Goal: Transaction & Acquisition: Purchase product/service

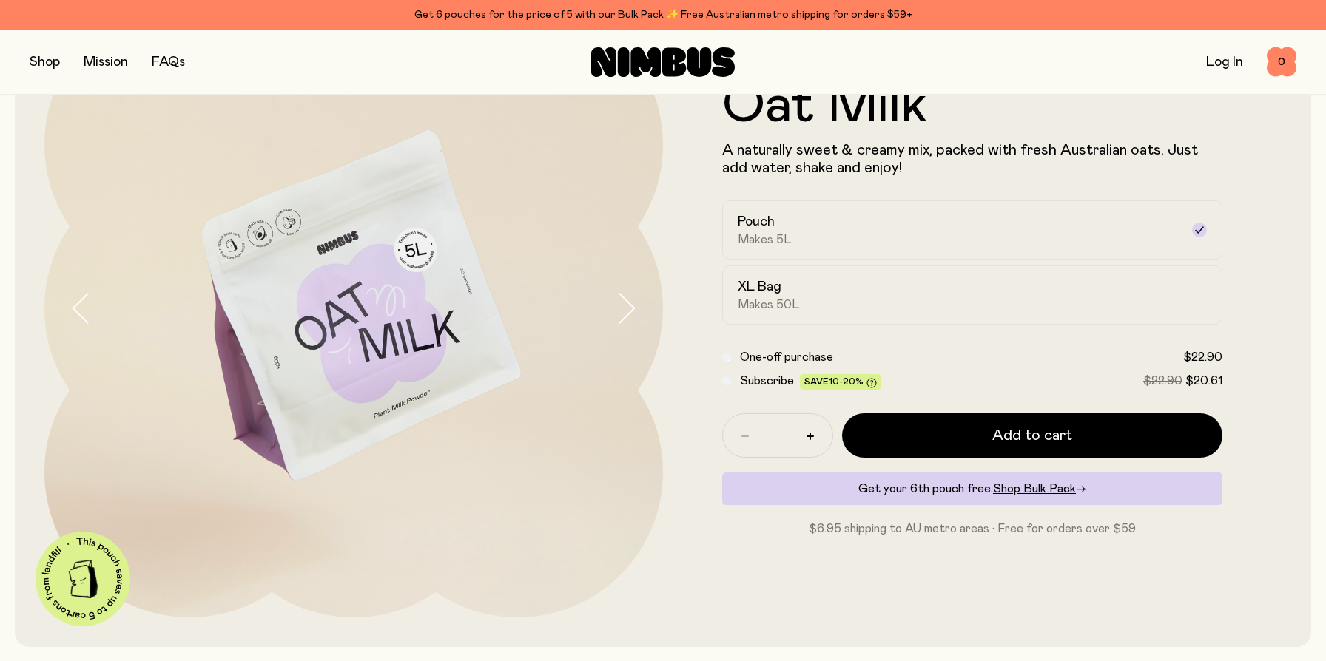
scroll to position [147, 0]
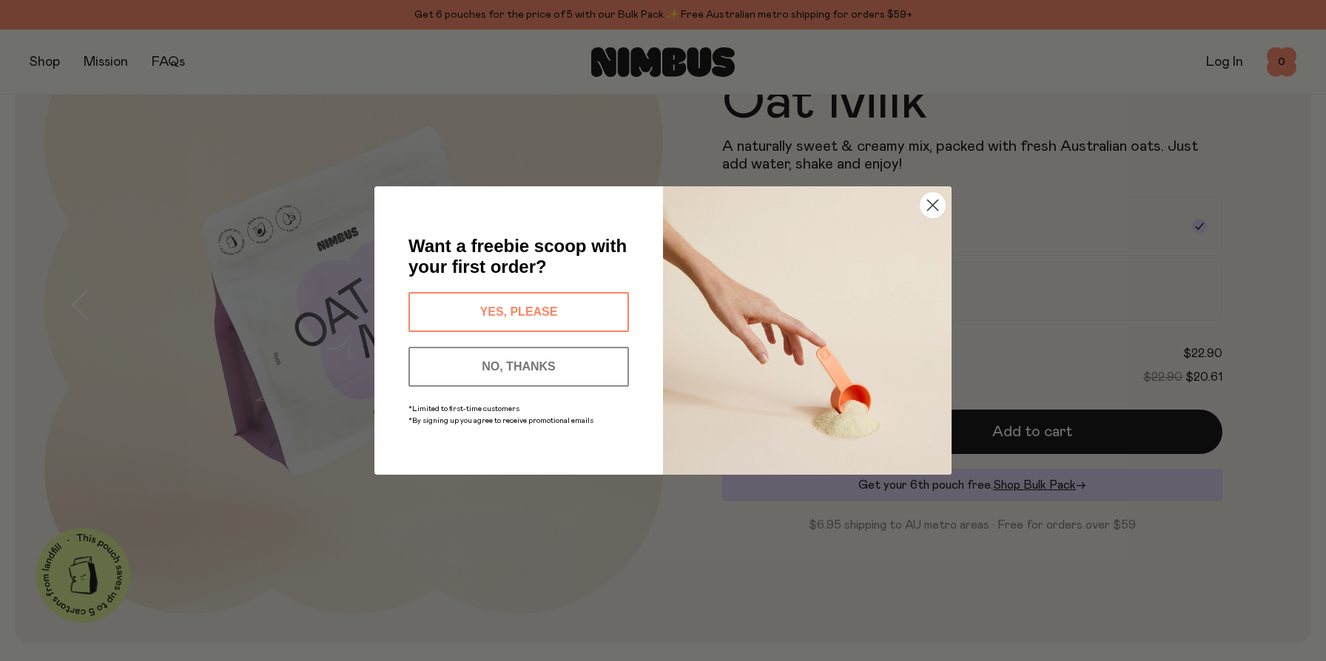
click at [554, 306] on button "YES, PLEASE" at bounding box center [518, 312] width 220 height 40
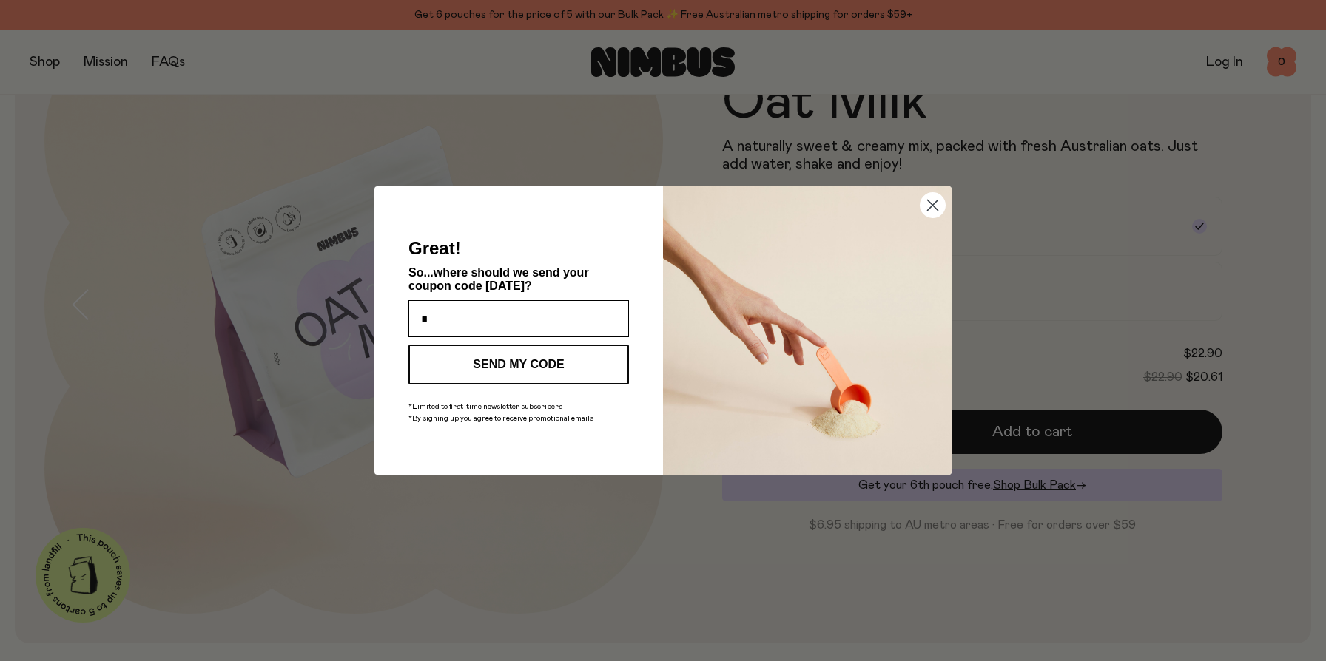
type input "**********"
click at [554, 370] on button "SEND MY CODE" at bounding box center [518, 365] width 220 height 40
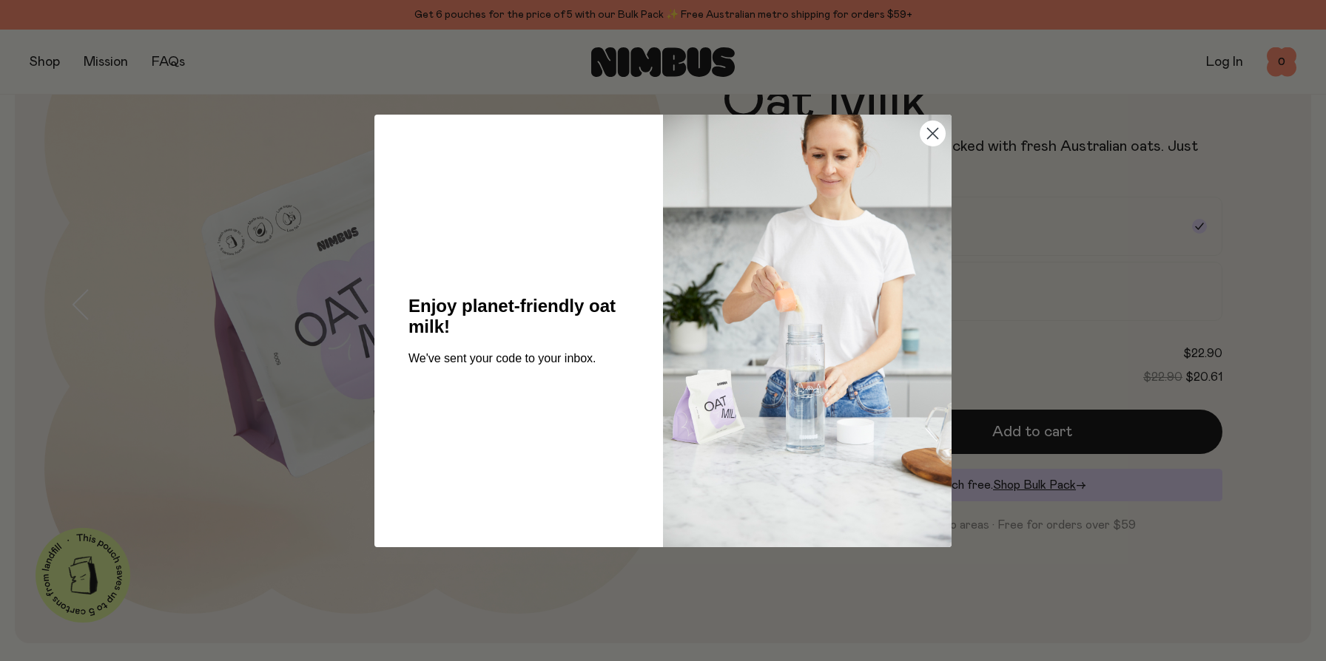
click at [937, 132] on circle "Close dialog" at bounding box center [932, 133] width 24 height 24
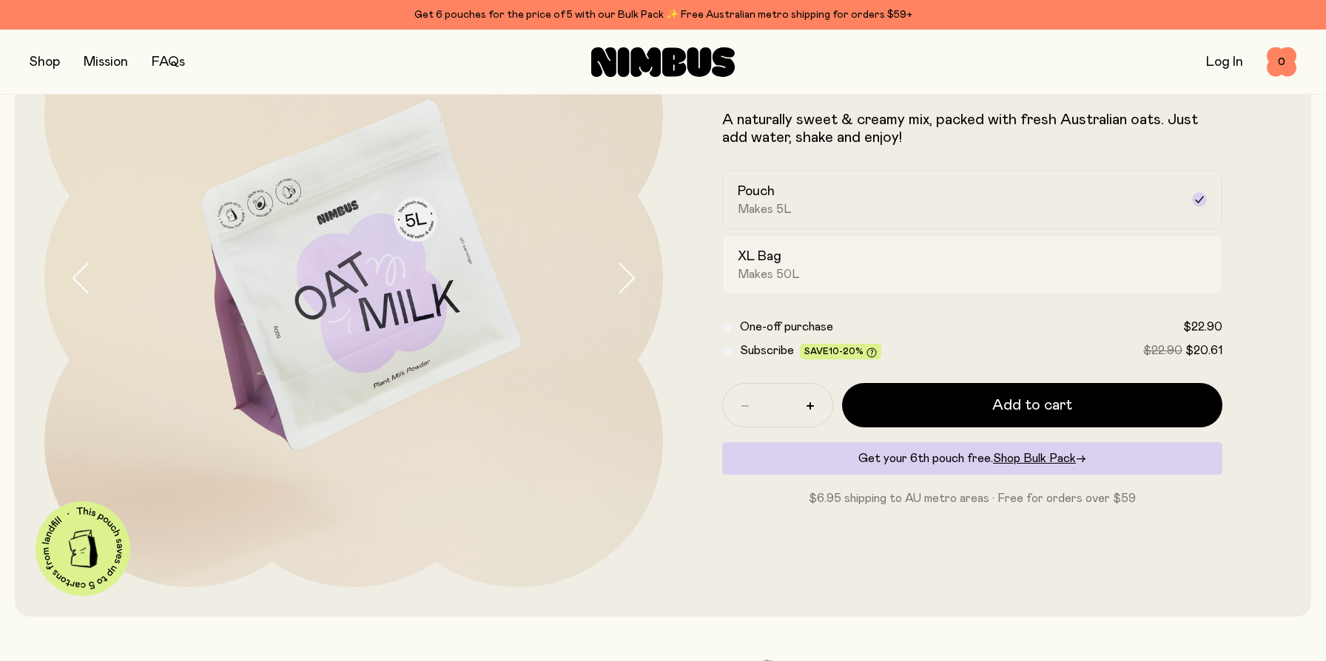
scroll to position [174, 0]
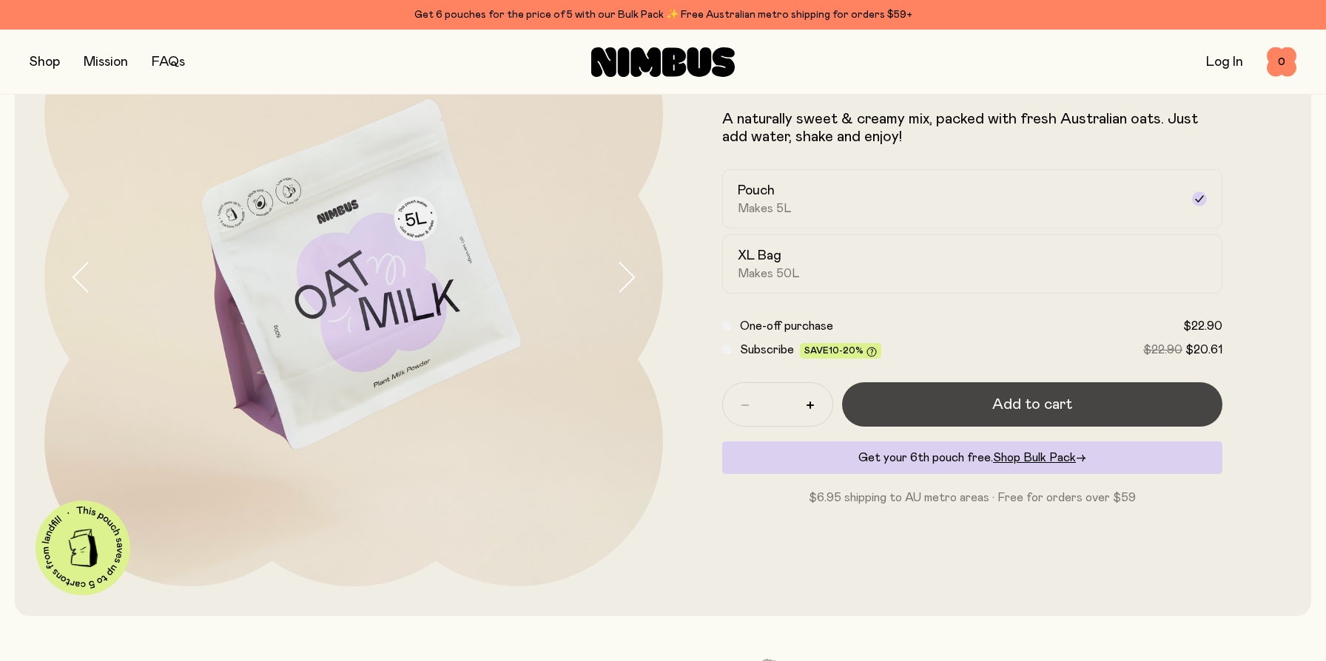
click at [993, 405] on span "Add to cart" at bounding box center [1032, 404] width 80 height 21
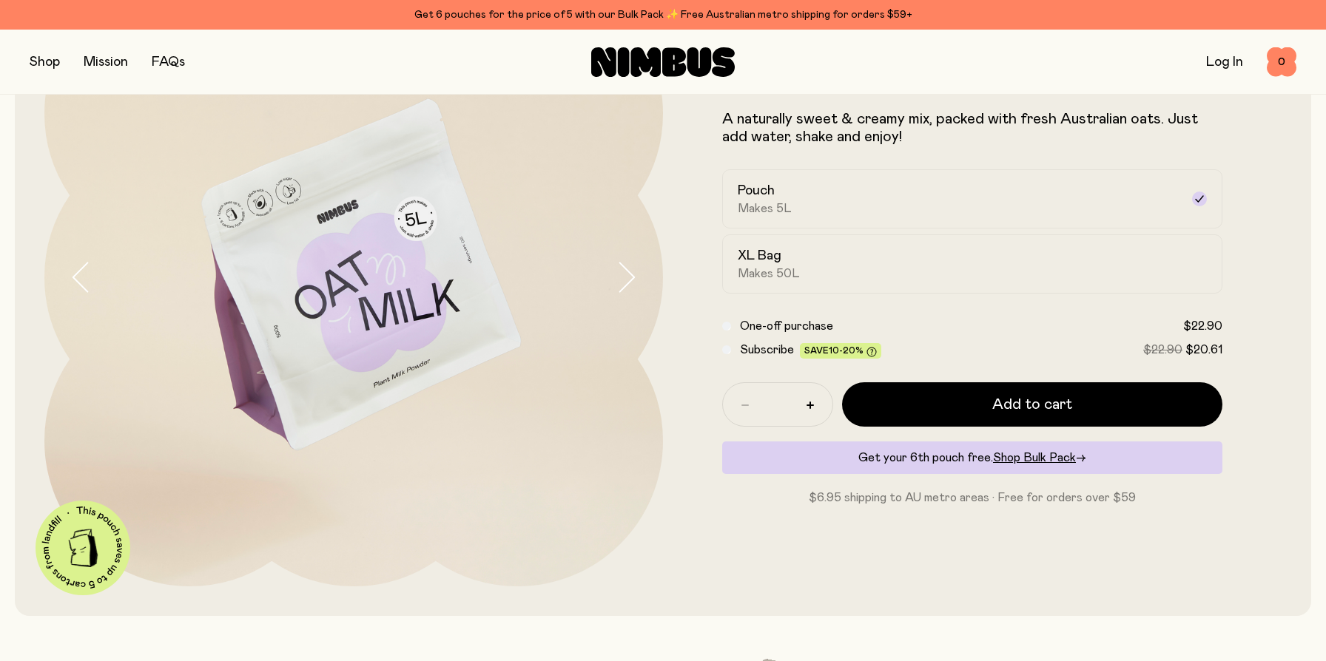
scroll to position [0, 0]
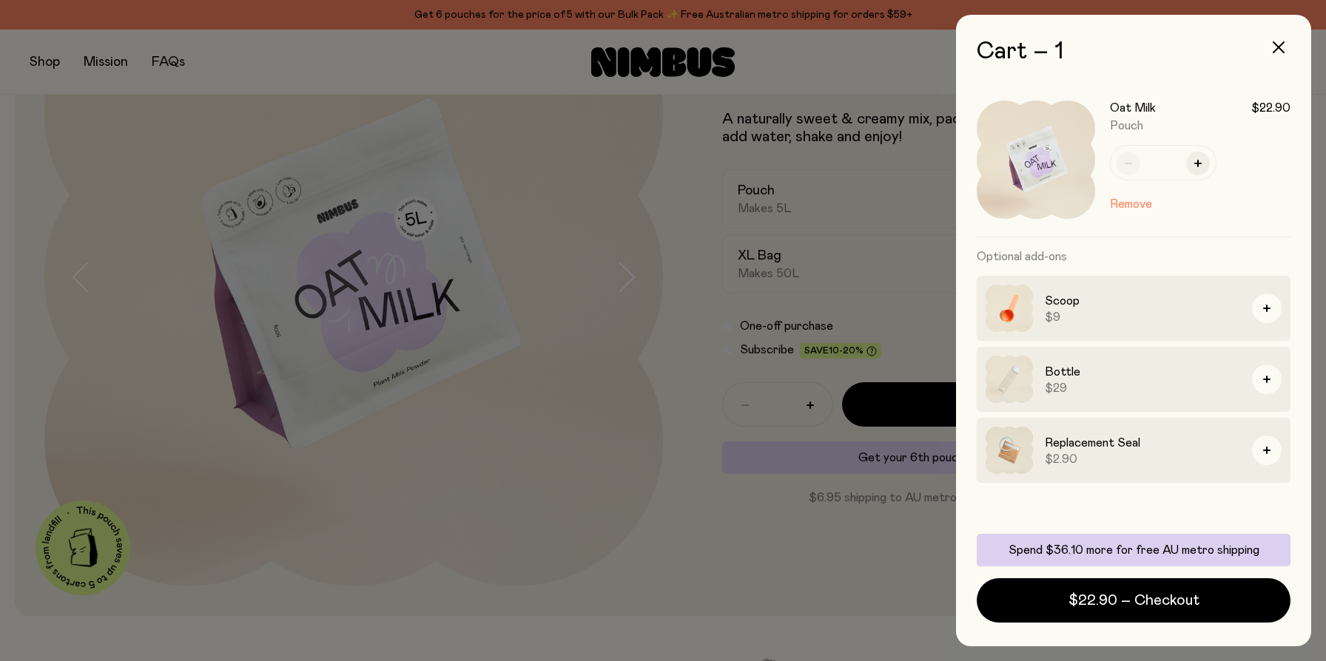
click at [53, 64] on div at bounding box center [663, 330] width 1326 height 661
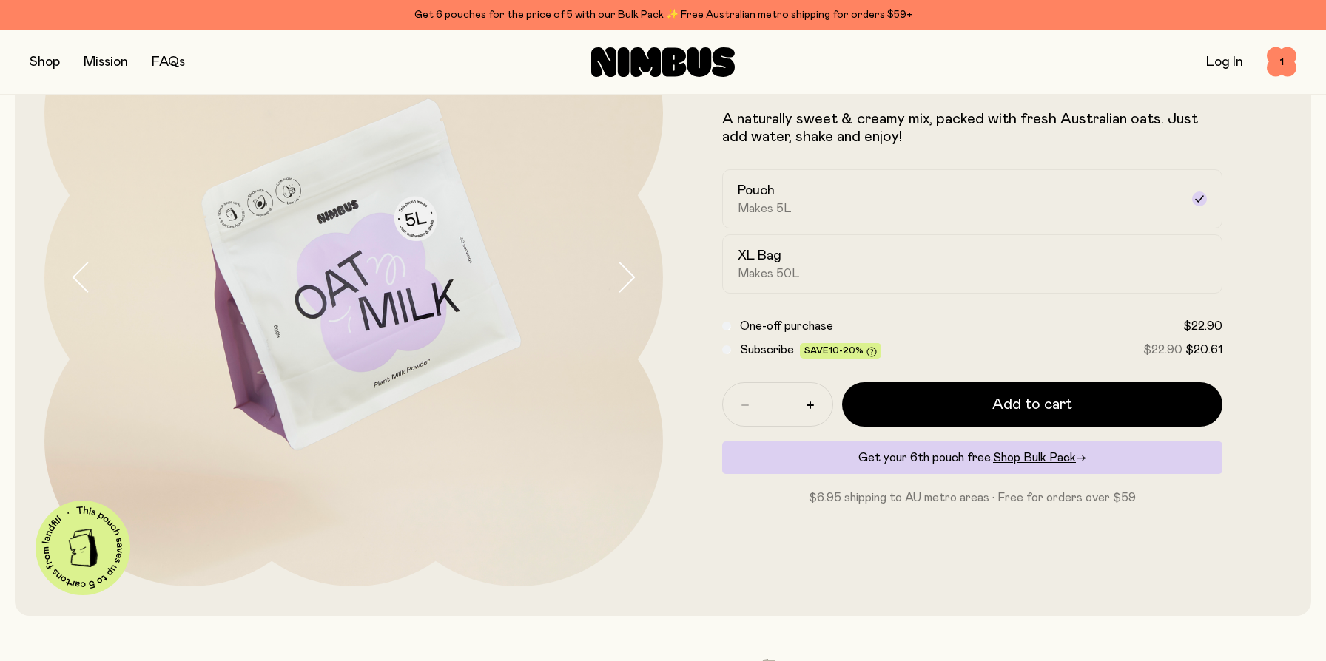
click at [53, 64] on button "button" at bounding box center [45, 62] width 30 height 21
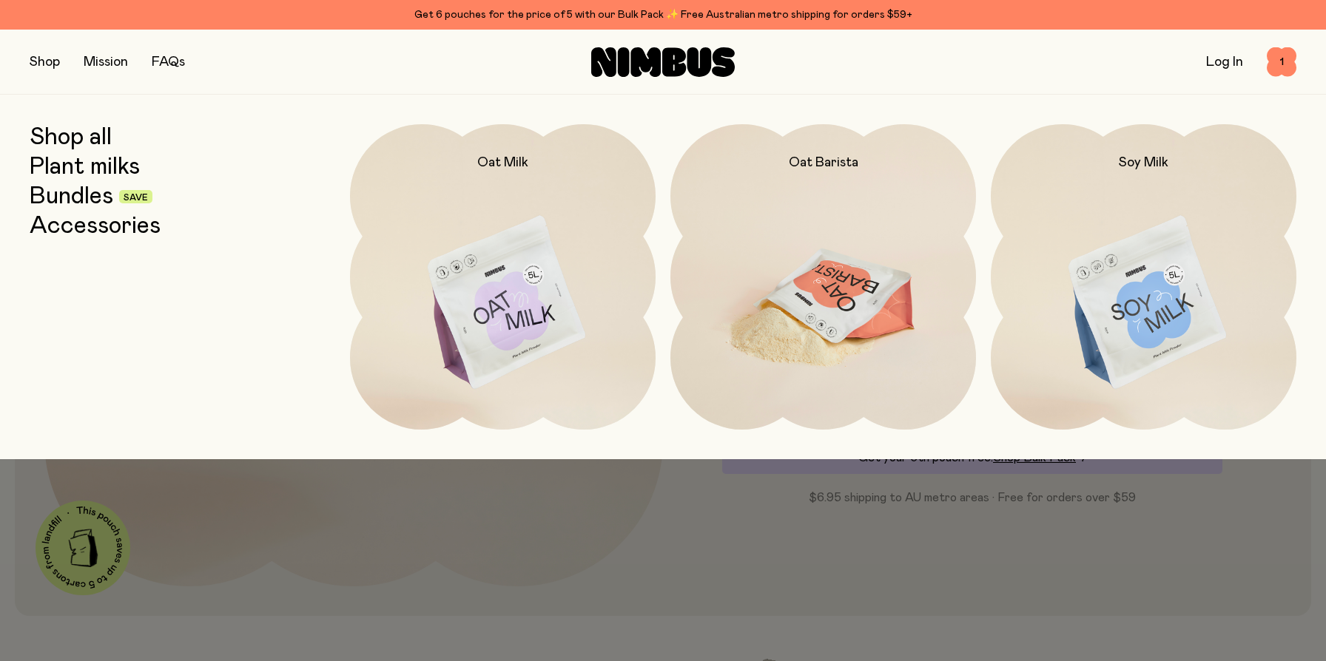
click at [784, 302] on img at bounding box center [823, 303] width 306 height 359
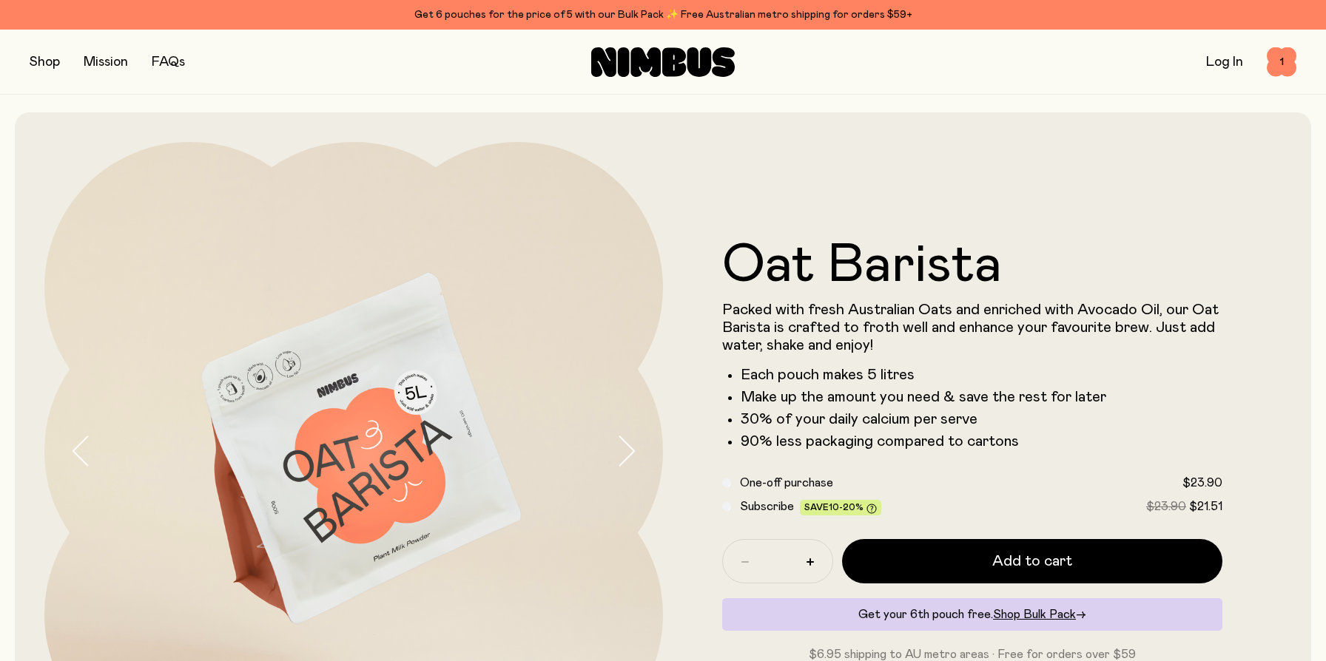
click at [53, 63] on button "button" at bounding box center [45, 62] width 30 height 21
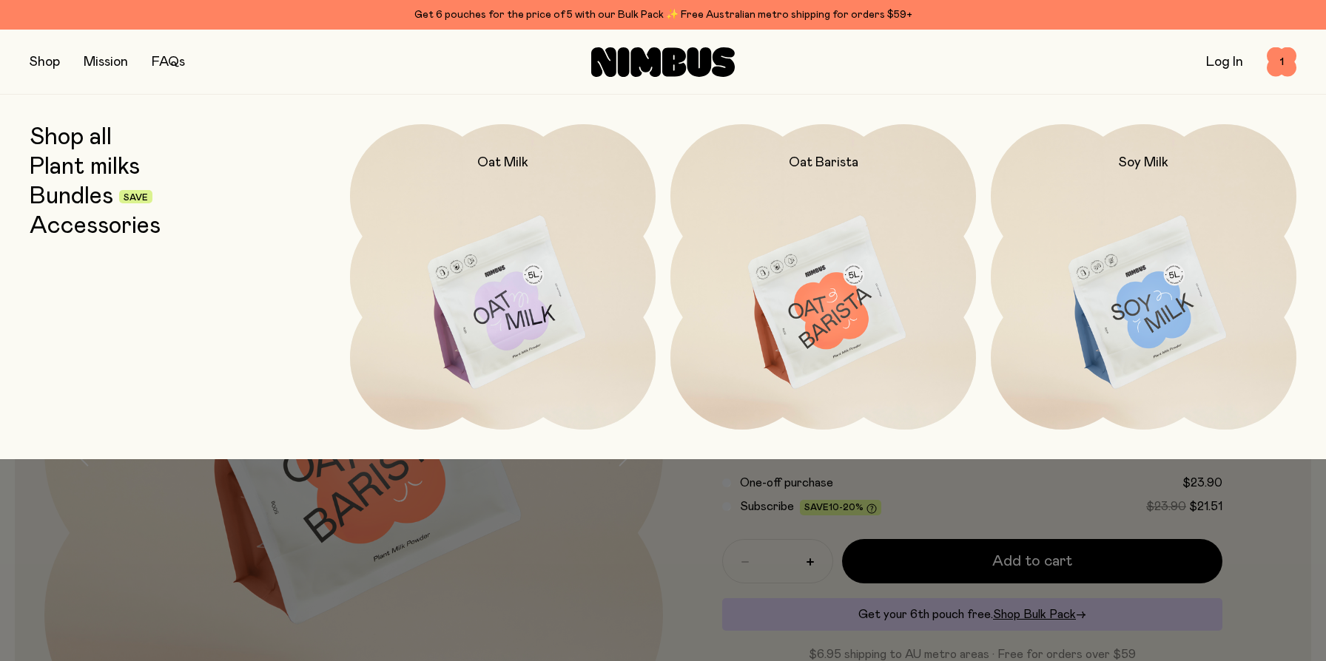
click at [70, 166] on link "Plant milks" at bounding box center [85, 167] width 110 height 27
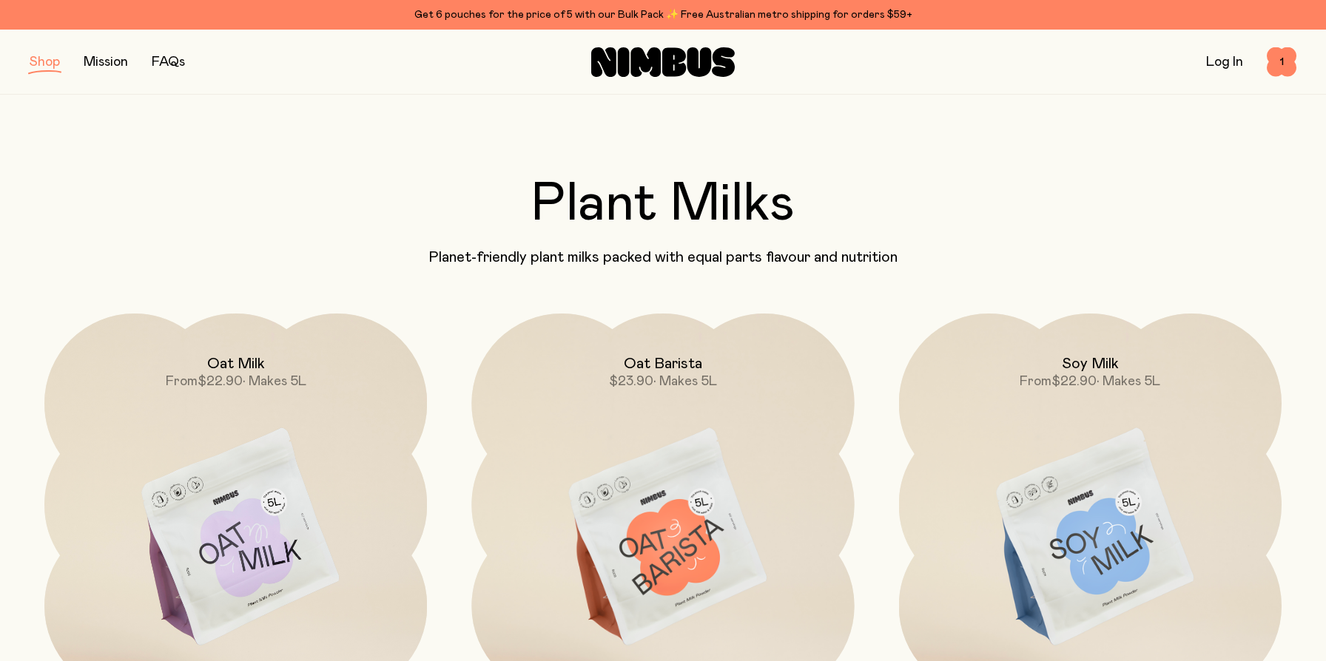
click at [53, 64] on button "button" at bounding box center [45, 62] width 30 height 21
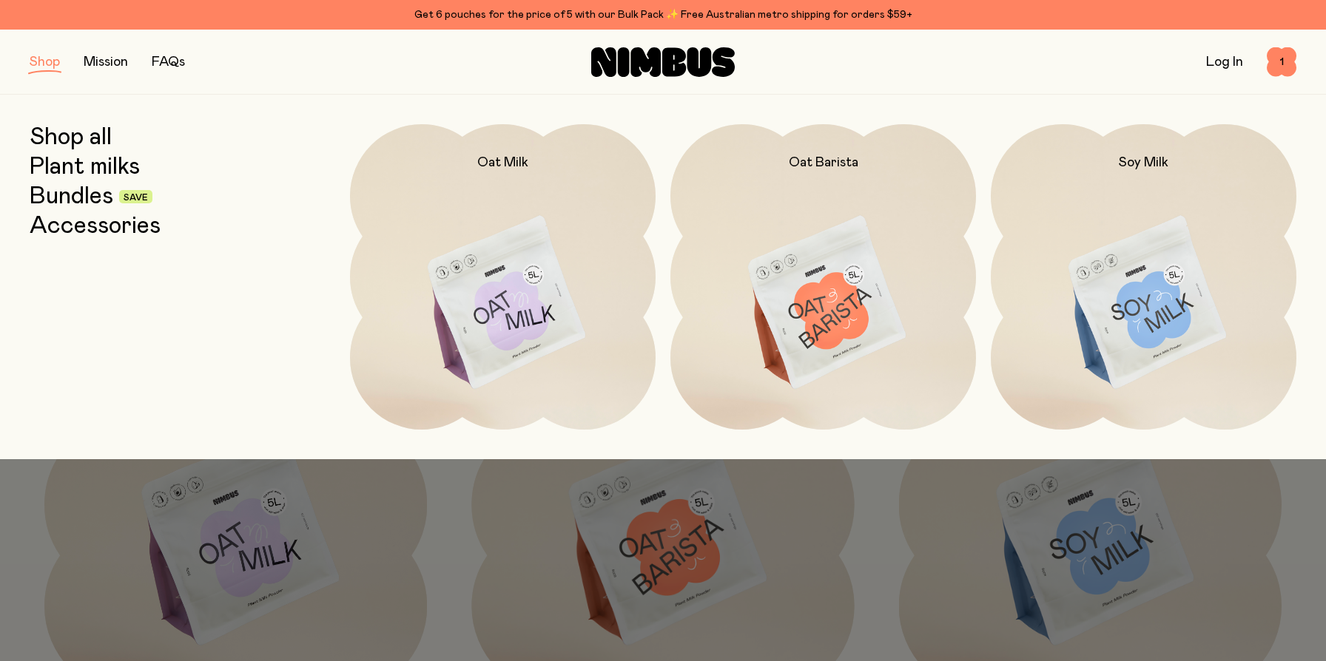
click at [85, 226] on link "Accessories" at bounding box center [95, 226] width 131 height 27
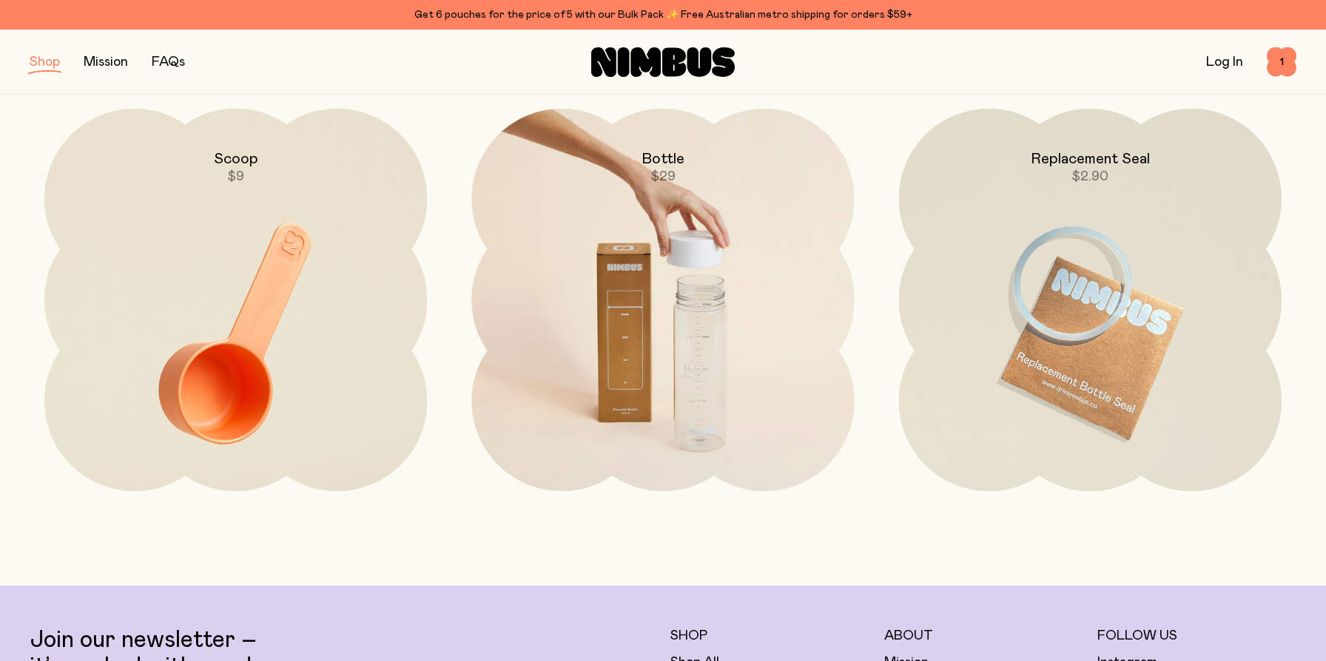
scroll to position [217, 0]
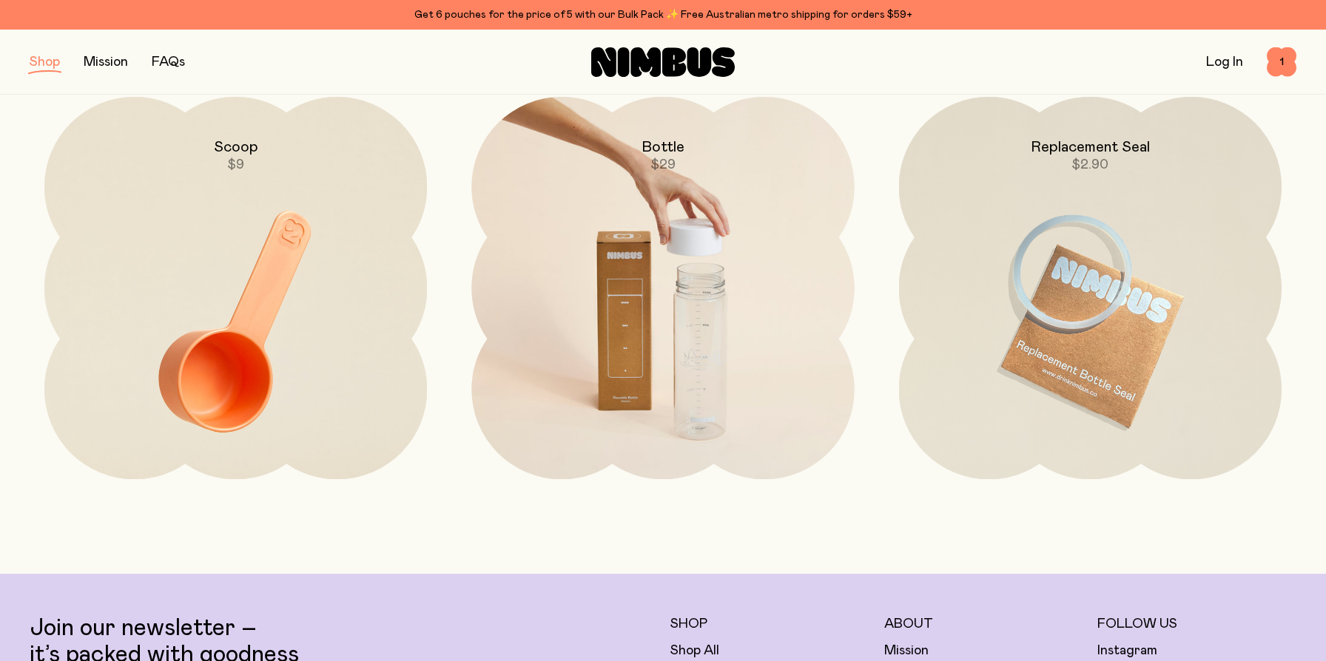
click at [693, 331] on img at bounding box center [662, 322] width 383 height 450
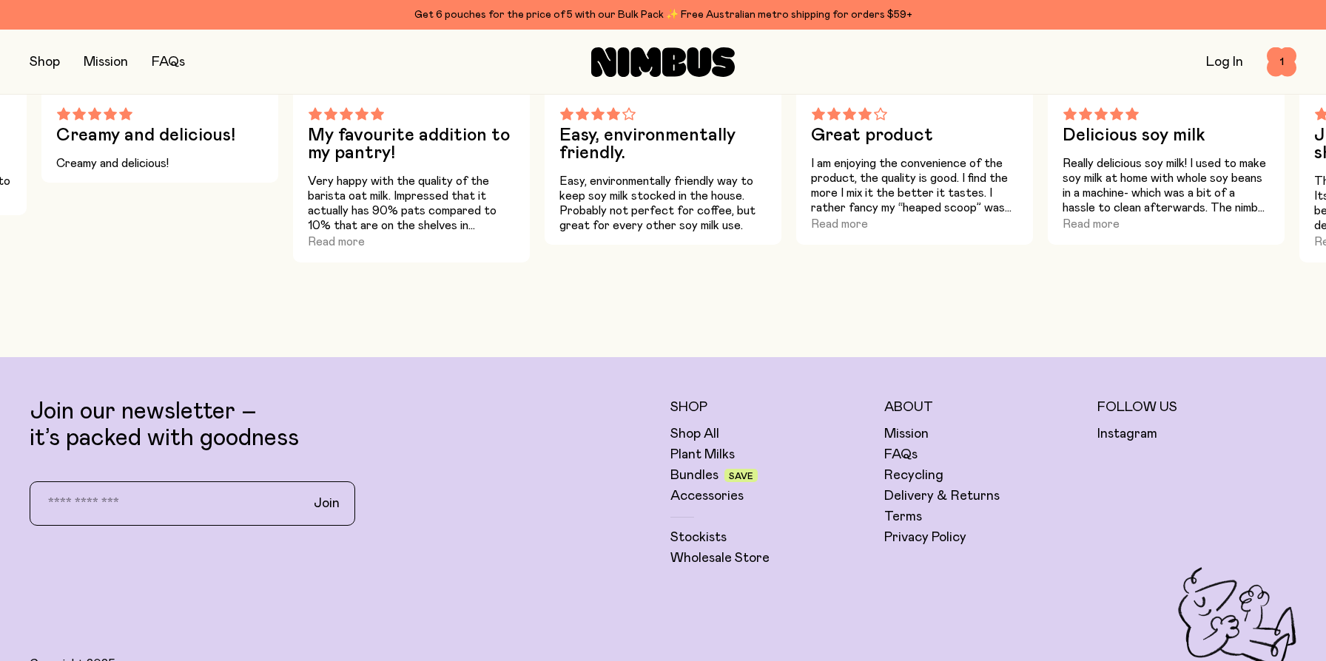
scroll to position [949, 0]
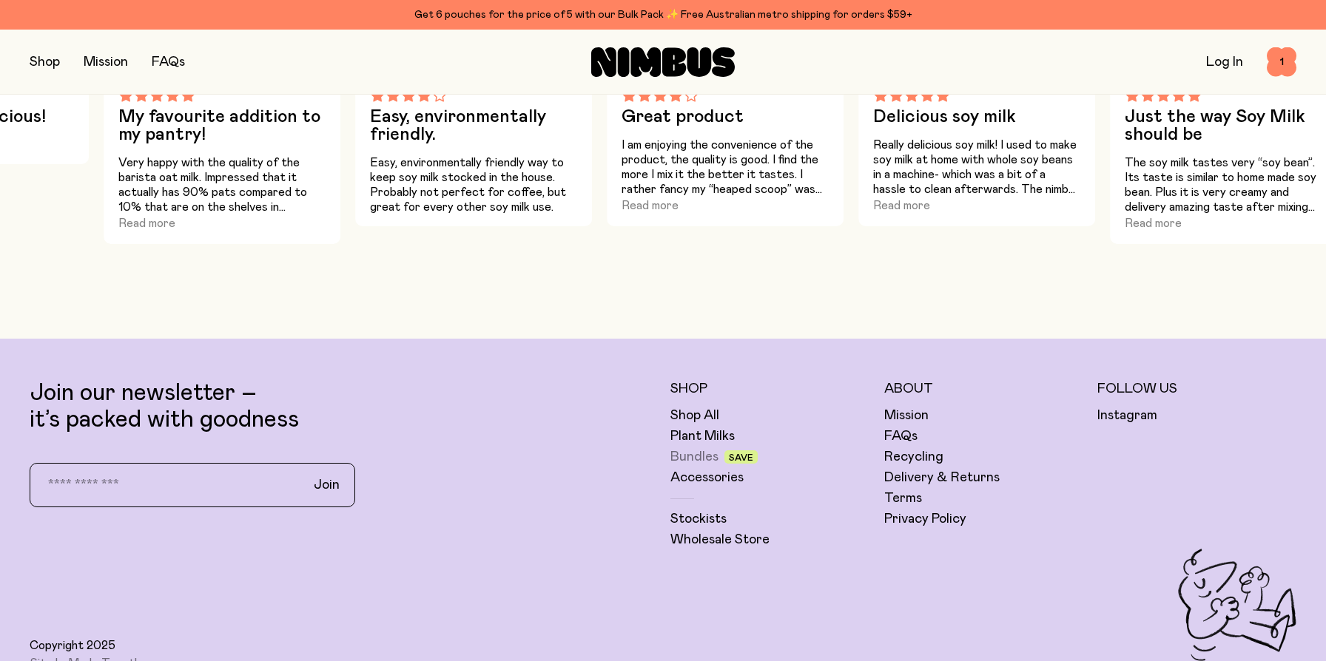
click at [701, 459] on link "Bundles" at bounding box center [694, 457] width 48 height 18
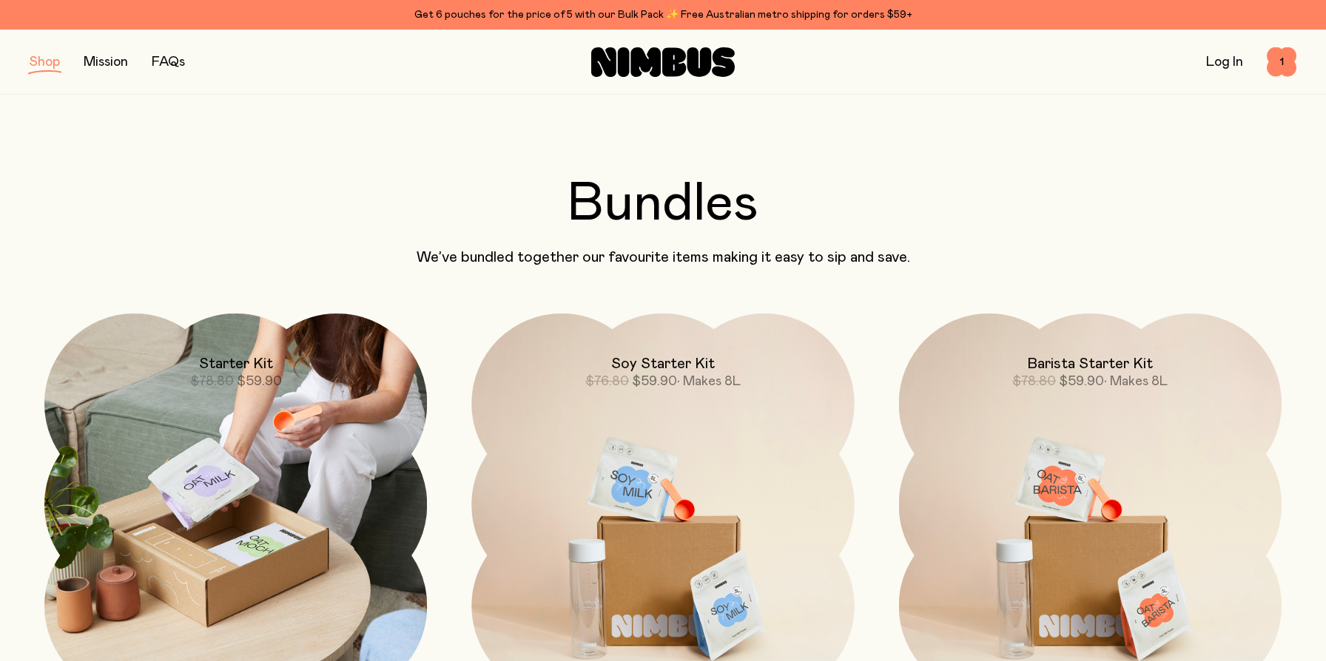
click at [229, 448] on img at bounding box center [235, 505] width 383 height 383
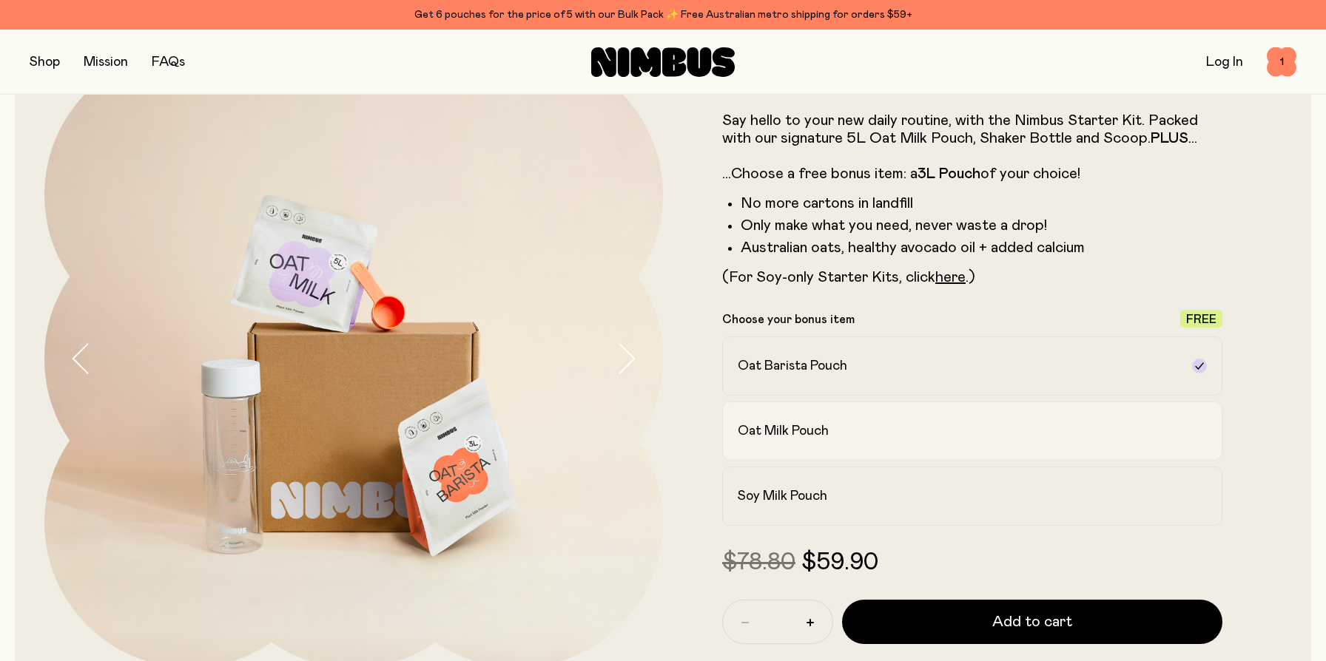
scroll to position [101, 0]
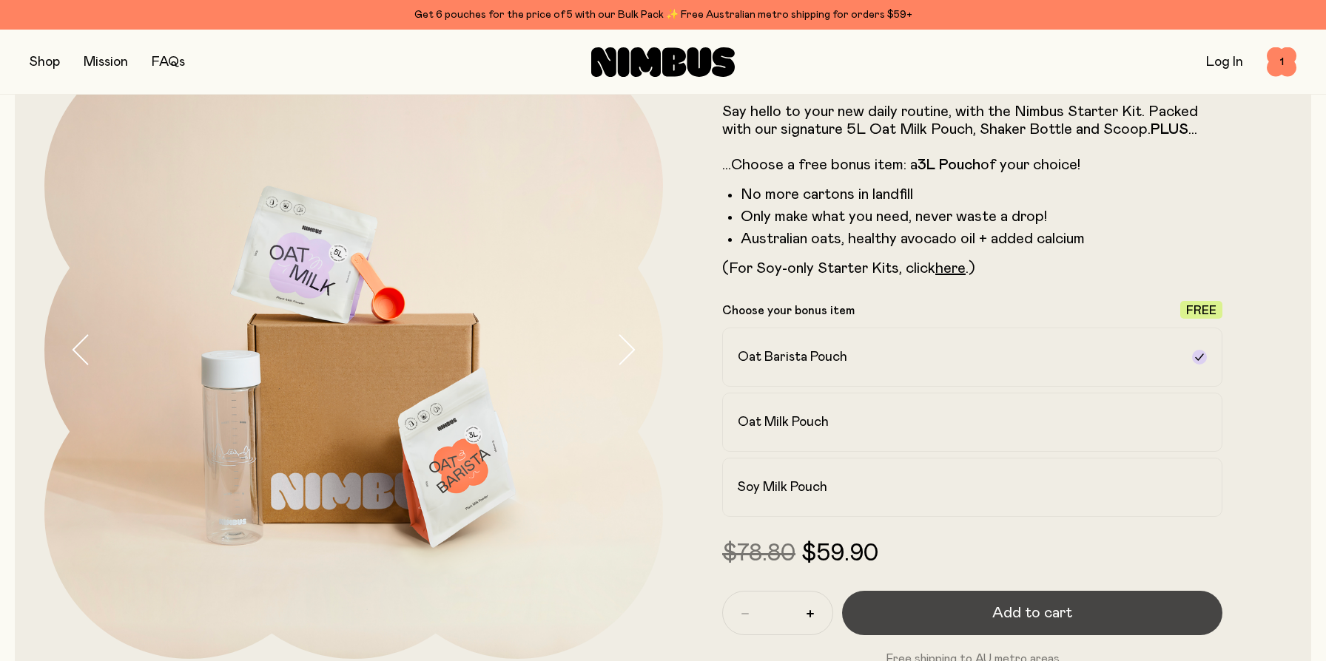
click at [1017, 614] on span "Add to cart" at bounding box center [1032, 613] width 80 height 21
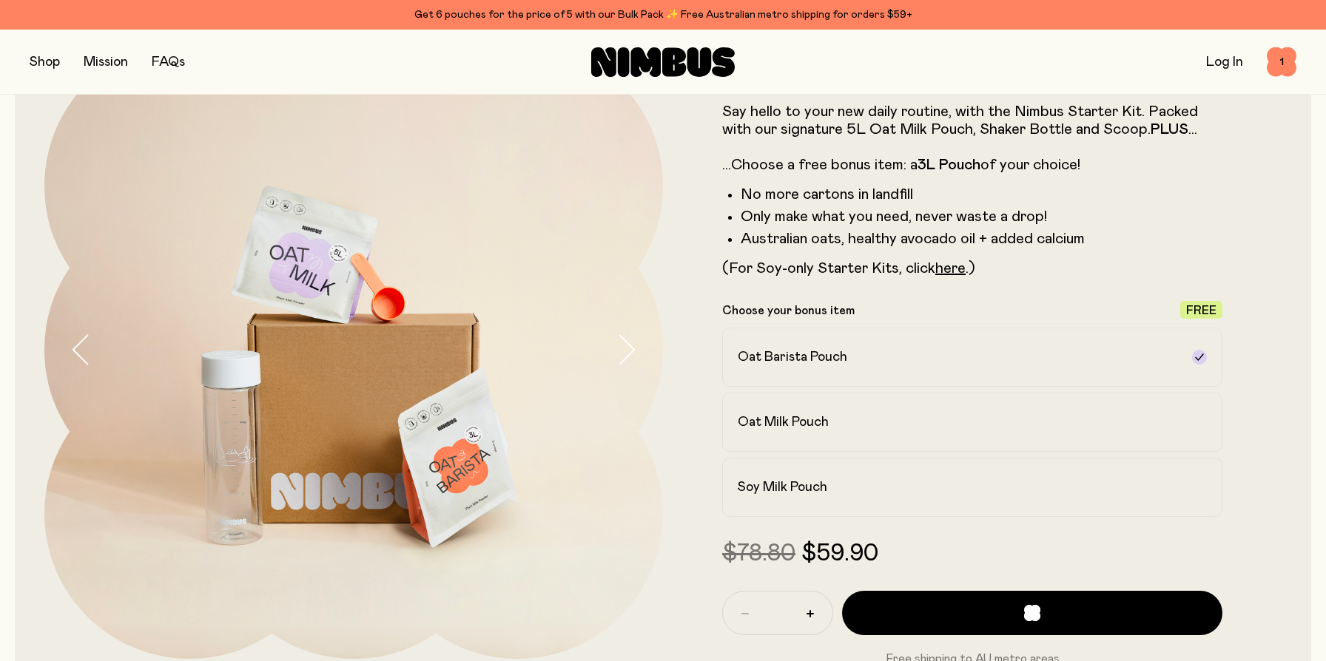
scroll to position [0, 0]
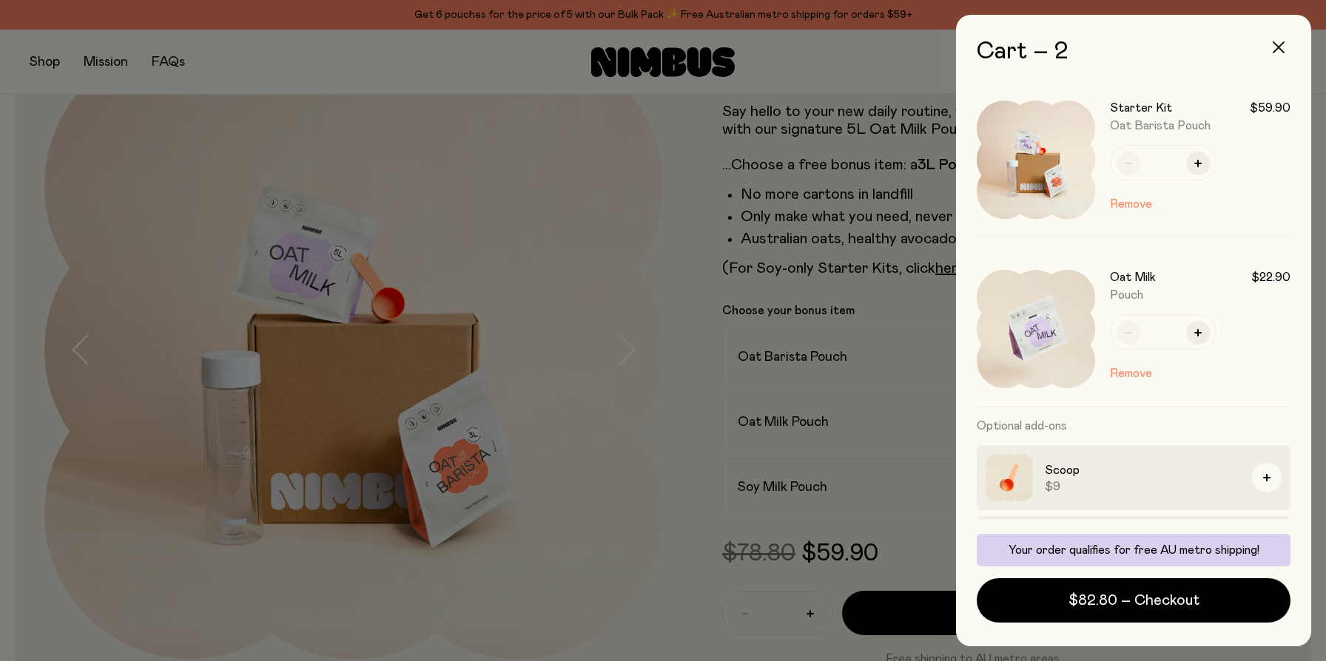
click at [1276, 53] on button "button" at bounding box center [1279, 48] width 36 height 36
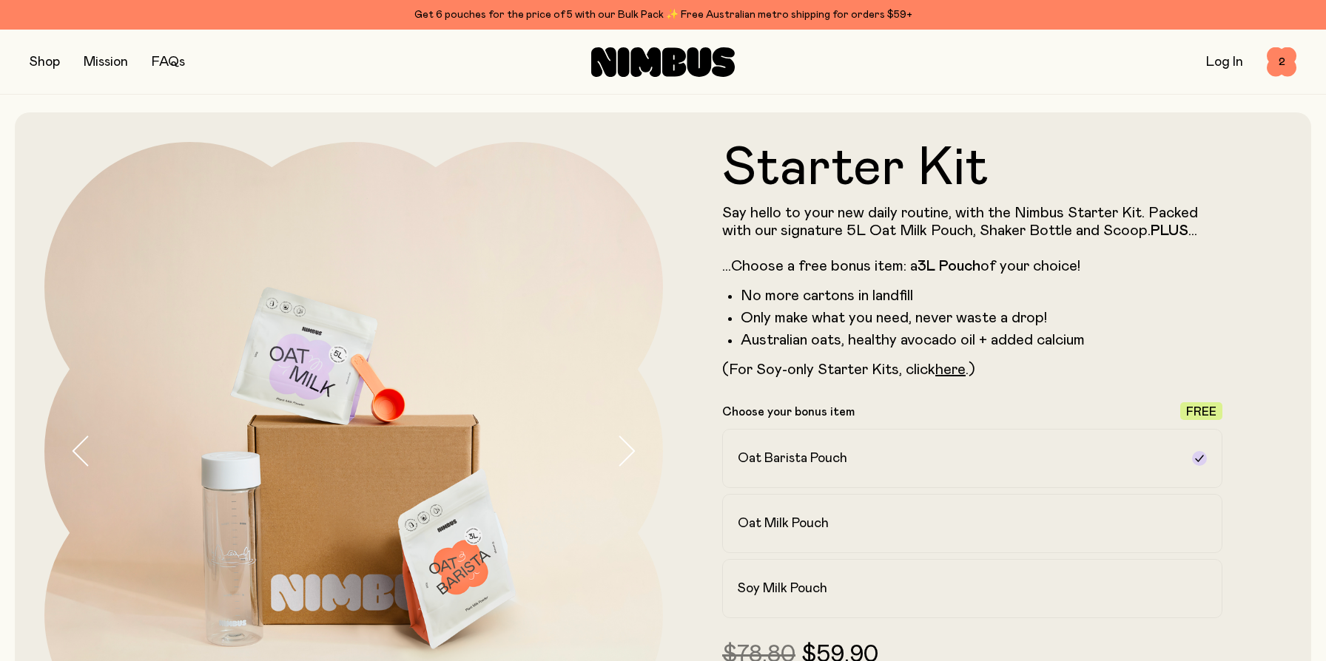
scroll to position [101, 0]
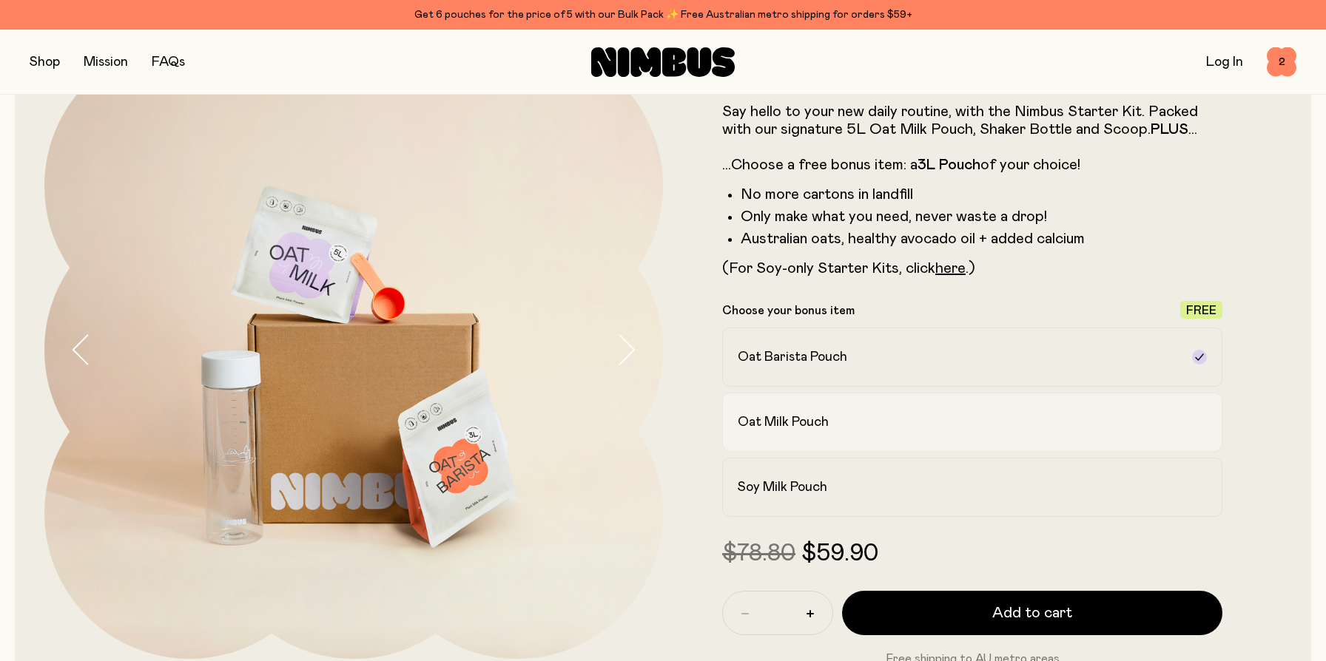
click at [1086, 415] on div "Oat Milk Pouch" at bounding box center [959, 423] width 442 height 18
click at [1174, 357] on div "Oat Barista Pouch" at bounding box center [959, 358] width 442 height 18
click at [1276, 55] on span "2" at bounding box center [1282, 62] width 30 height 30
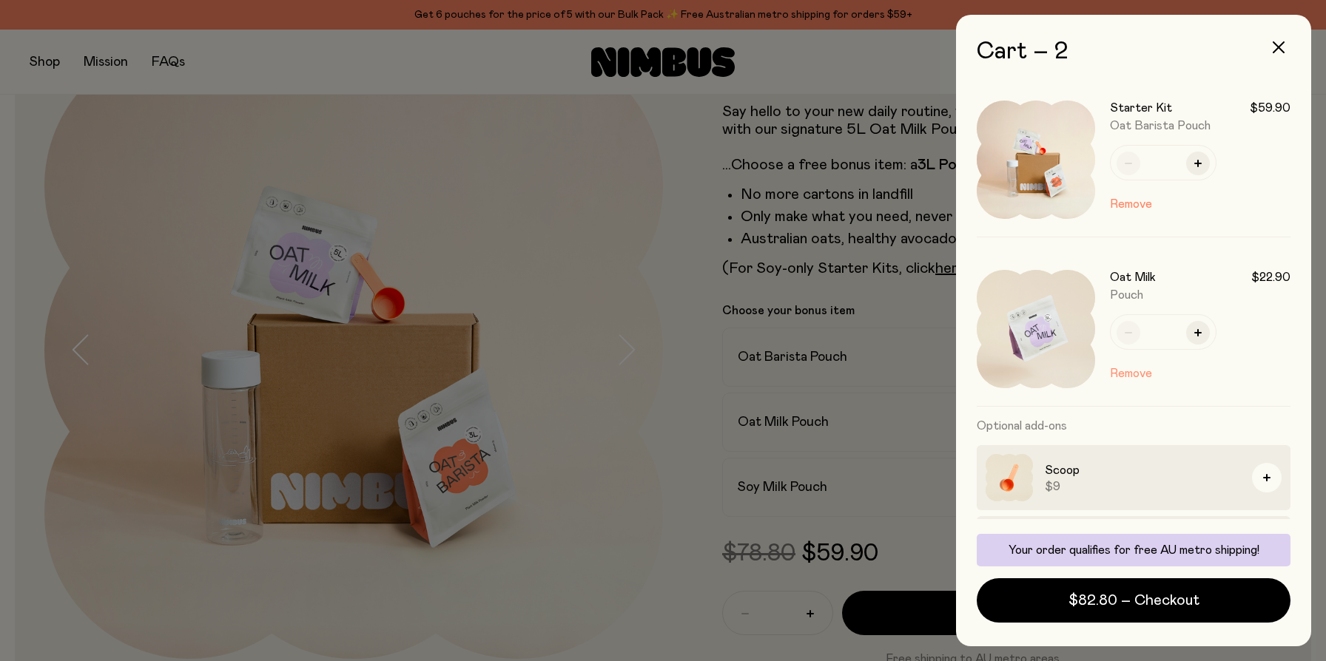
click at [1136, 377] on button "Remove" at bounding box center [1131, 374] width 42 height 18
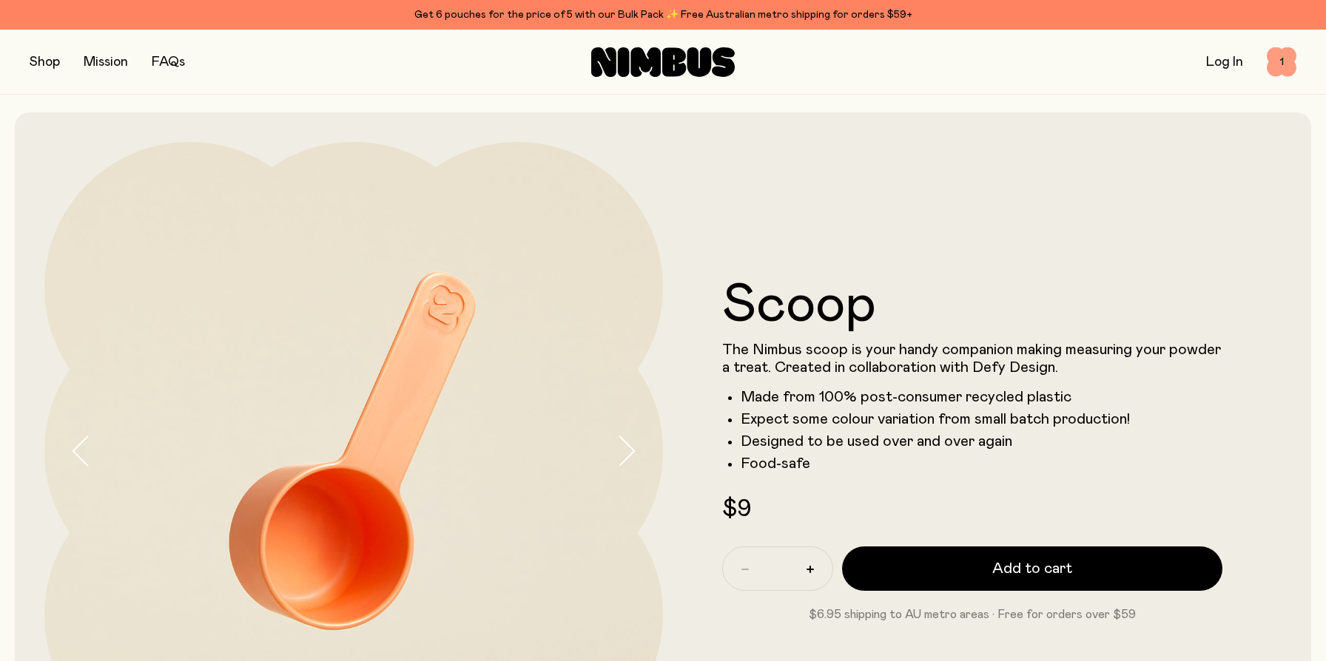
click at [1279, 63] on span "1" at bounding box center [1282, 62] width 30 height 30
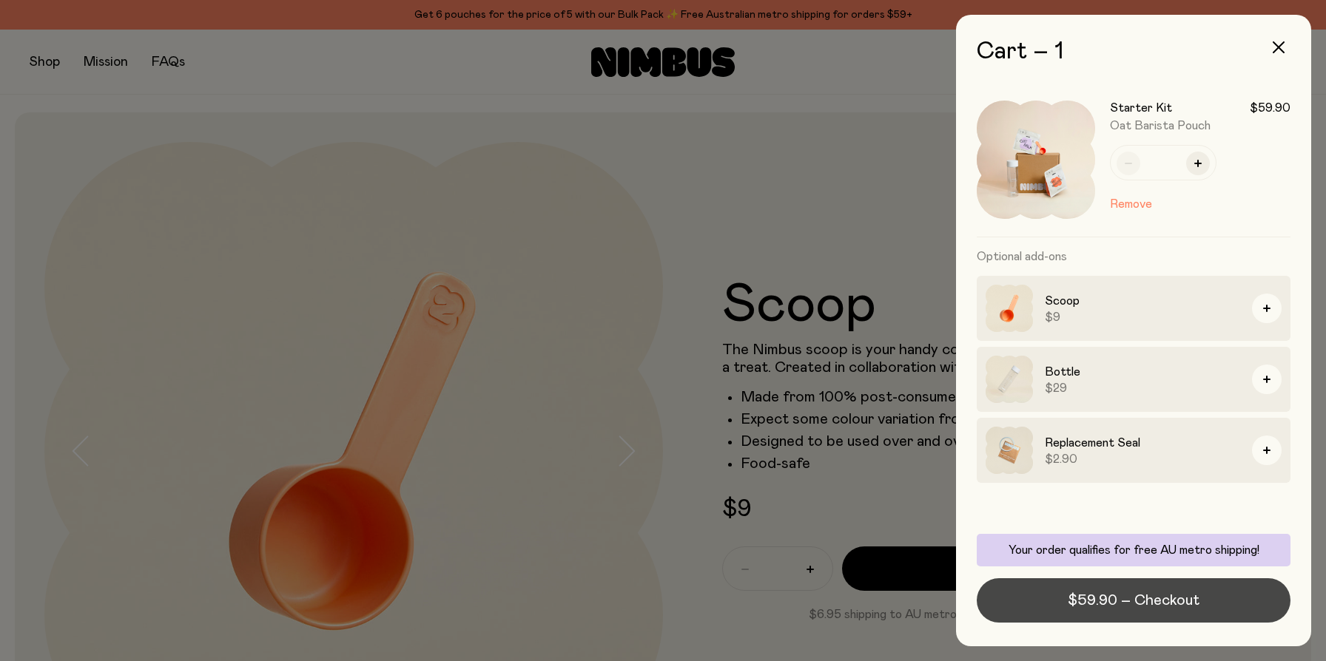
click at [1165, 602] on span "$59.90 – Checkout" at bounding box center [1134, 600] width 132 height 21
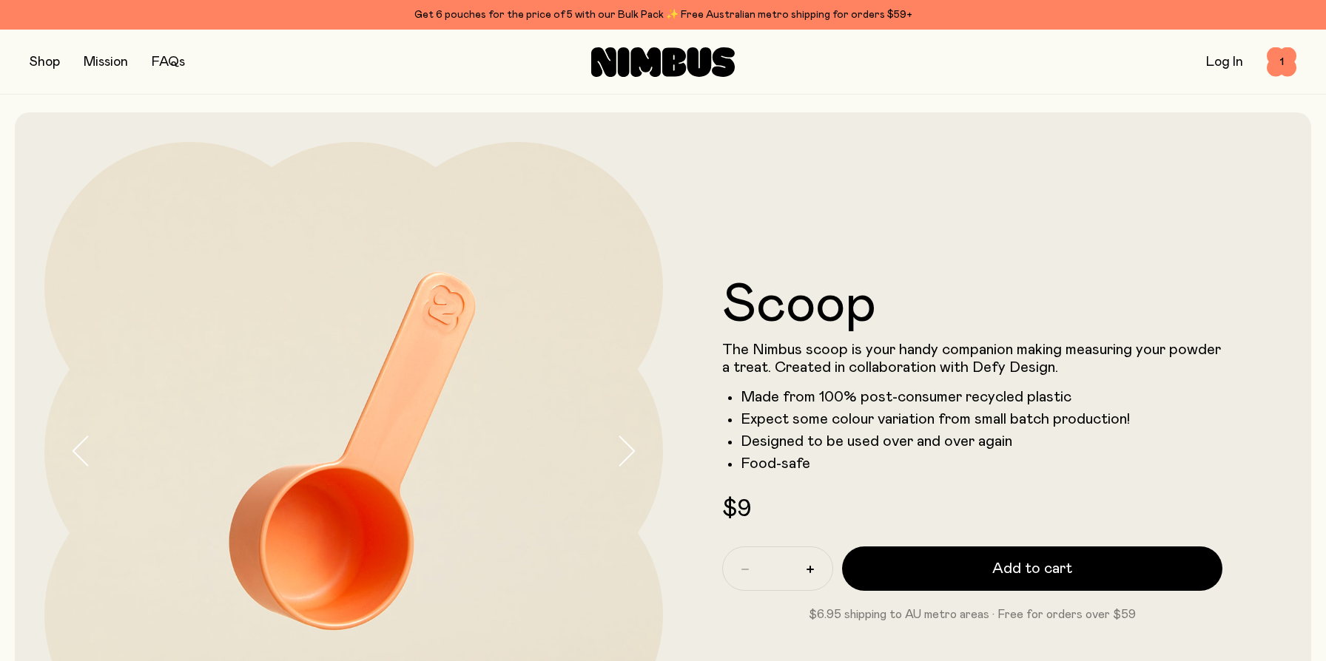
click at [36, 61] on button "button" at bounding box center [45, 62] width 30 height 21
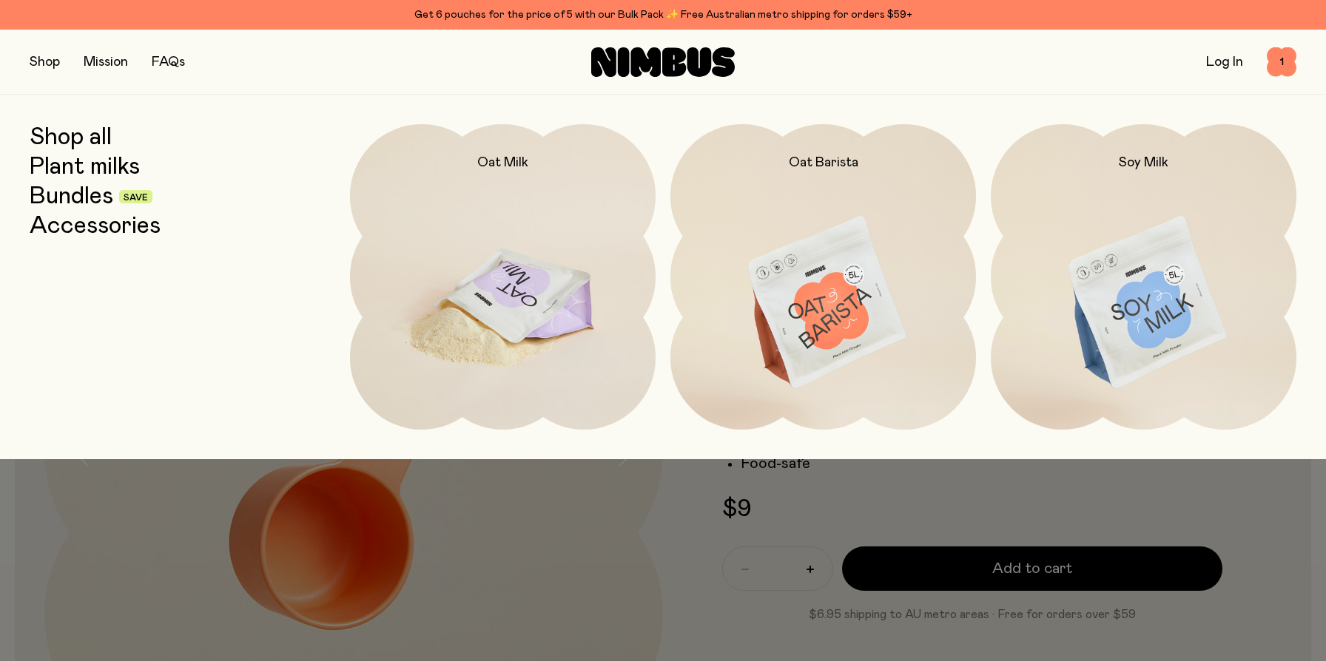
click at [568, 314] on img at bounding box center [503, 303] width 306 height 359
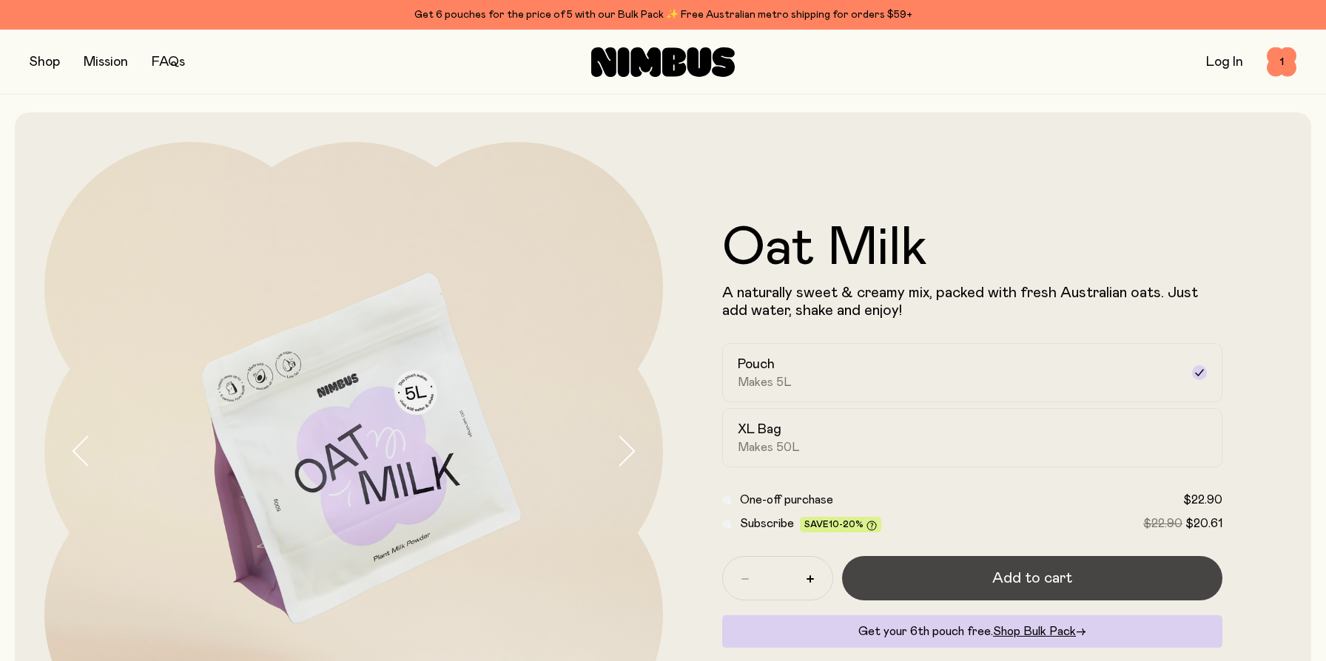
click at [1038, 576] on span "Add to cart" at bounding box center [1032, 578] width 80 height 21
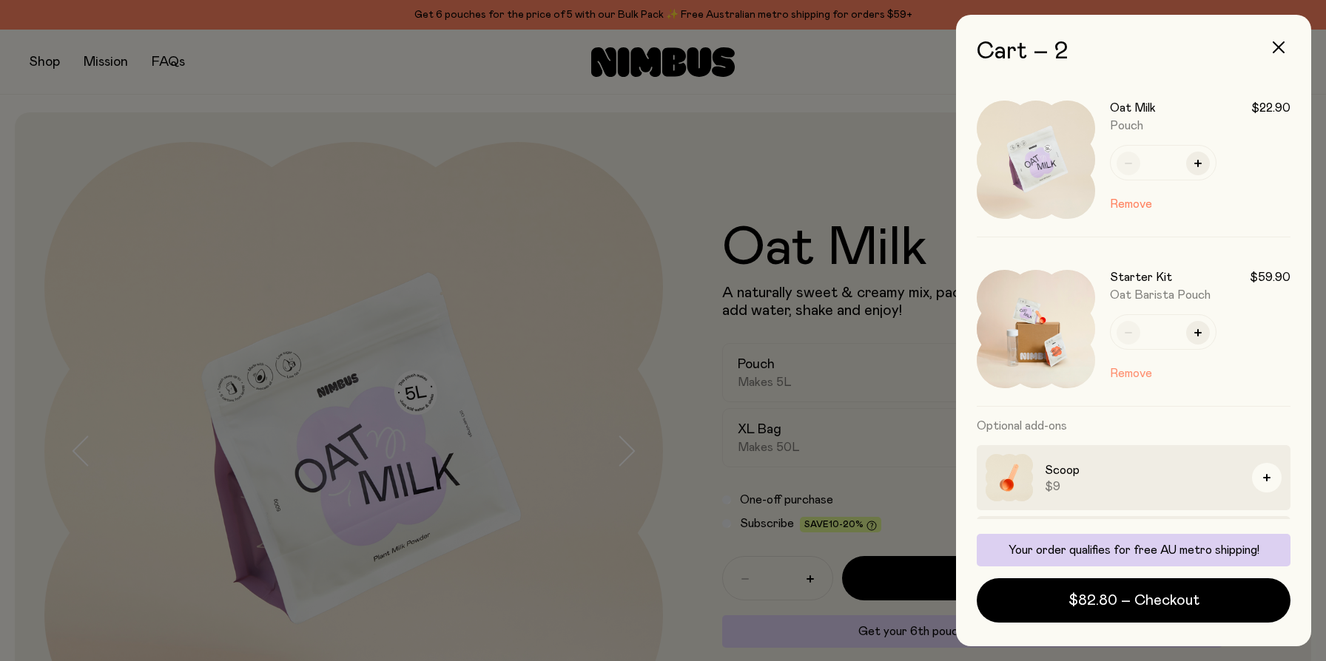
click at [1123, 371] on button "Remove" at bounding box center [1131, 374] width 42 height 18
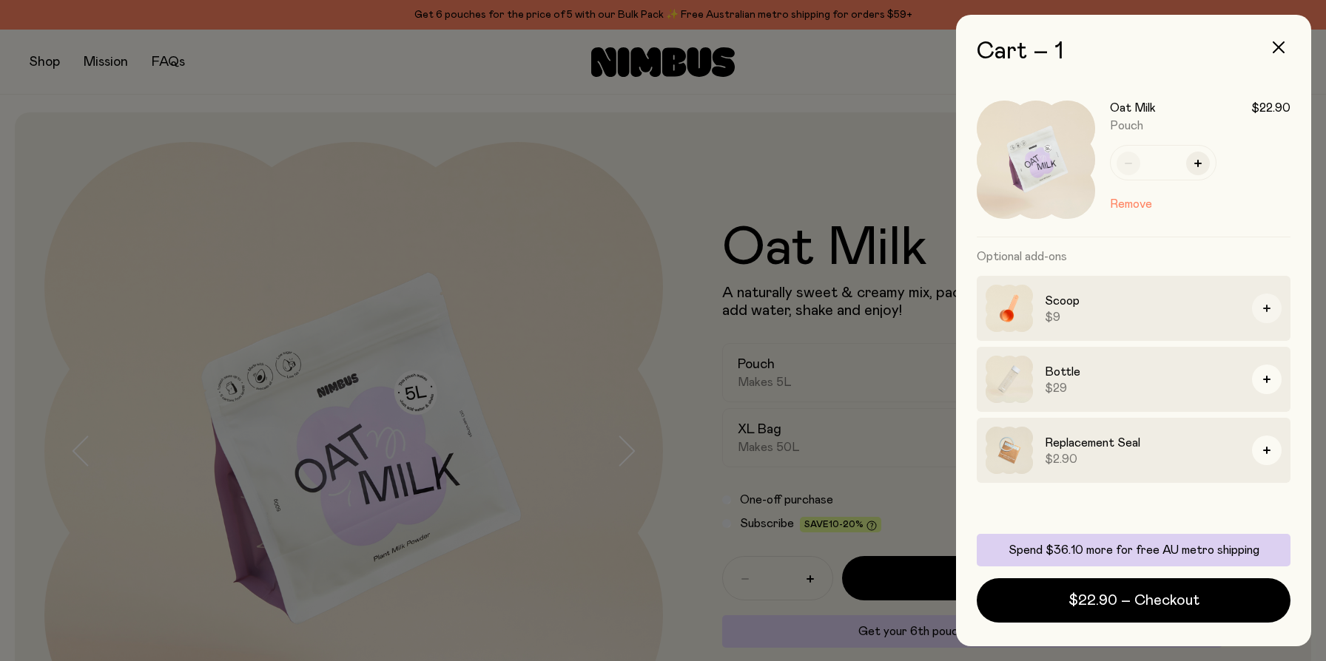
click at [1270, 308] on icon "button" at bounding box center [1266, 308] width 7 height 7
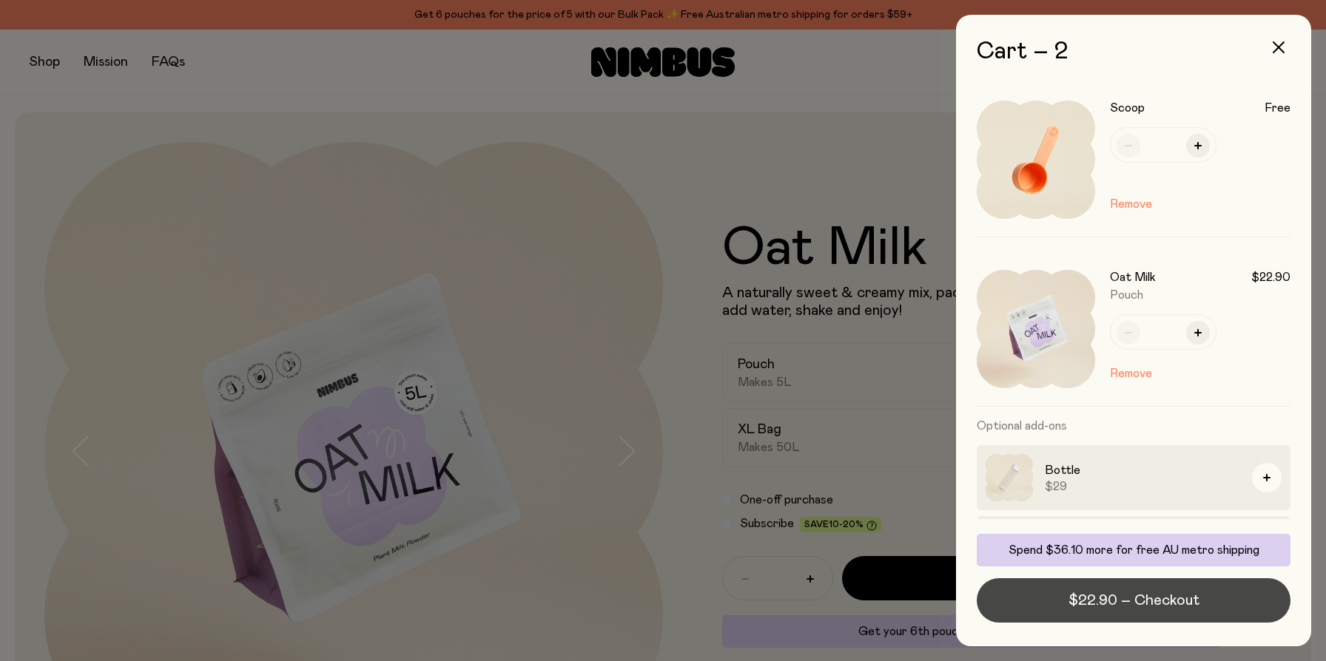
click at [1177, 601] on span "$22.90 – Checkout" at bounding box center [1133, 600] width 131 height 21
